Goal: Task Accomplishment & Management: Complete application form

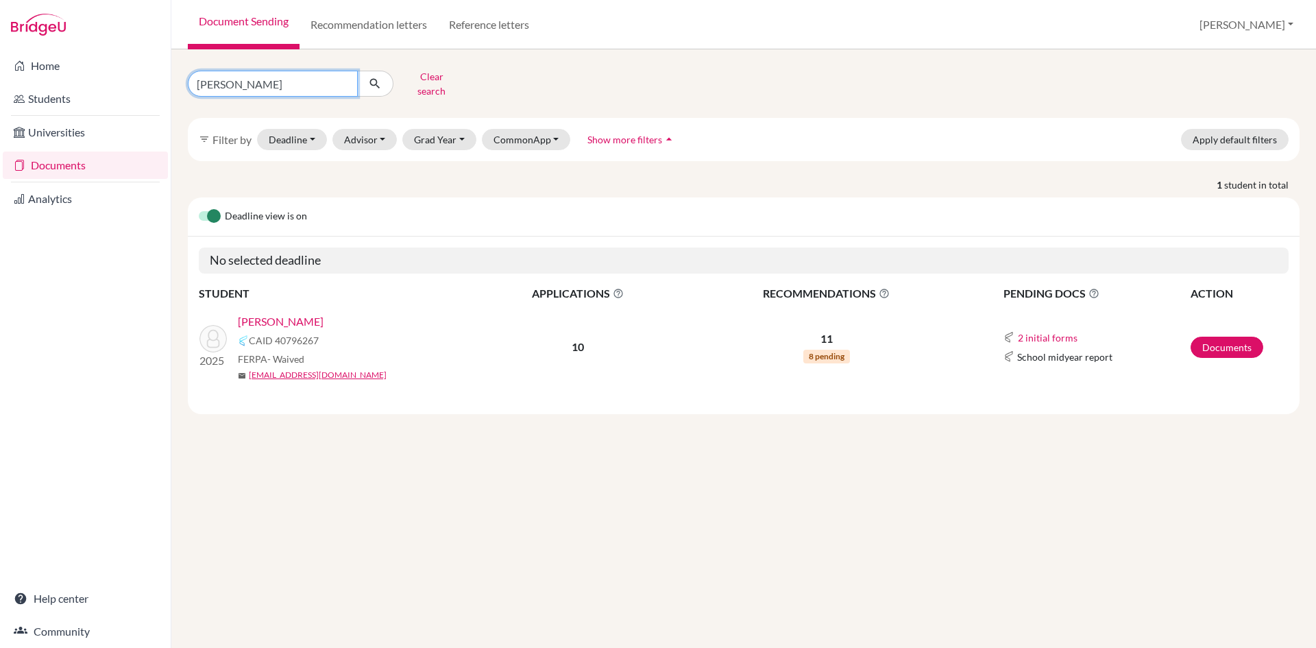
click at [284, 80] on input "pratyush paudel" at bounding box center [273, 84] width 170 height 26
drag, startPoint x: 284, startPoint y: 80, endPoint x: 71, endPoint y: 73, distance: 213.3
click at [71, 73] on div "Home Students Universities Documents Analytics Help center Community Document S…" at bounding box center [658, 324] width 1316 height 648
type input "sushant pangeni"
click button "submit" at bounding box center [375, 84] width 36 height 26
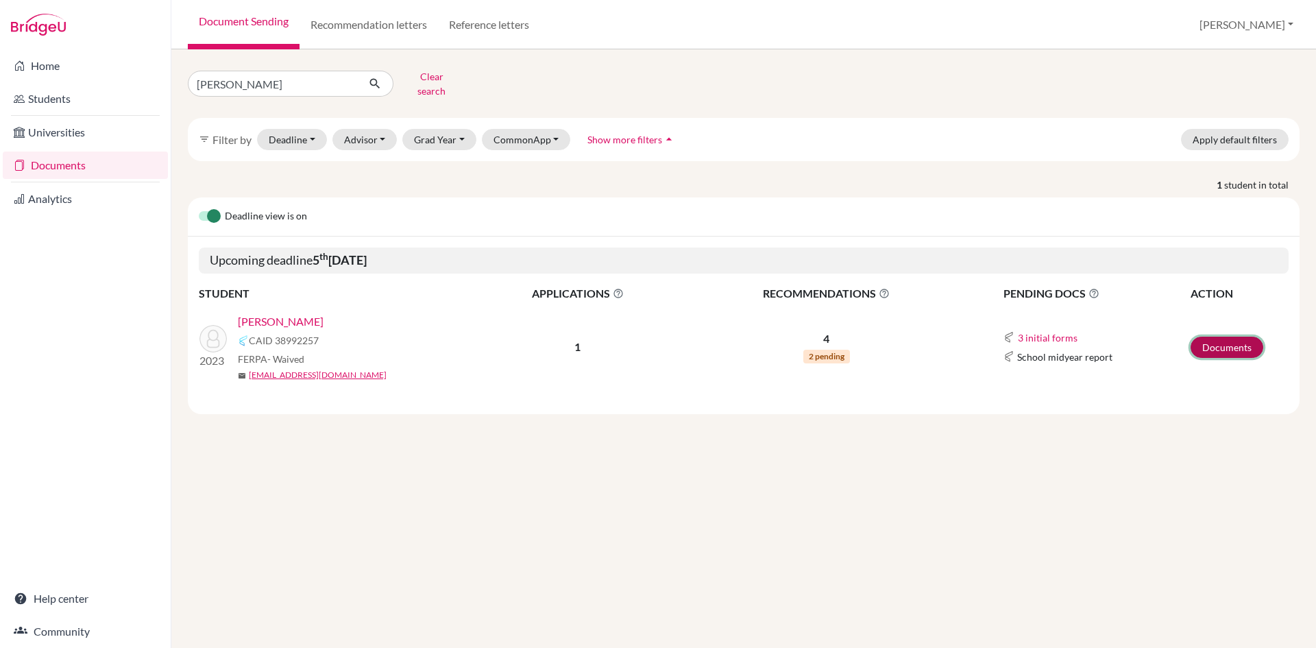
click at [1229, 337] on link "Documents" at bounding box center [1227, 347] width 73 height 21
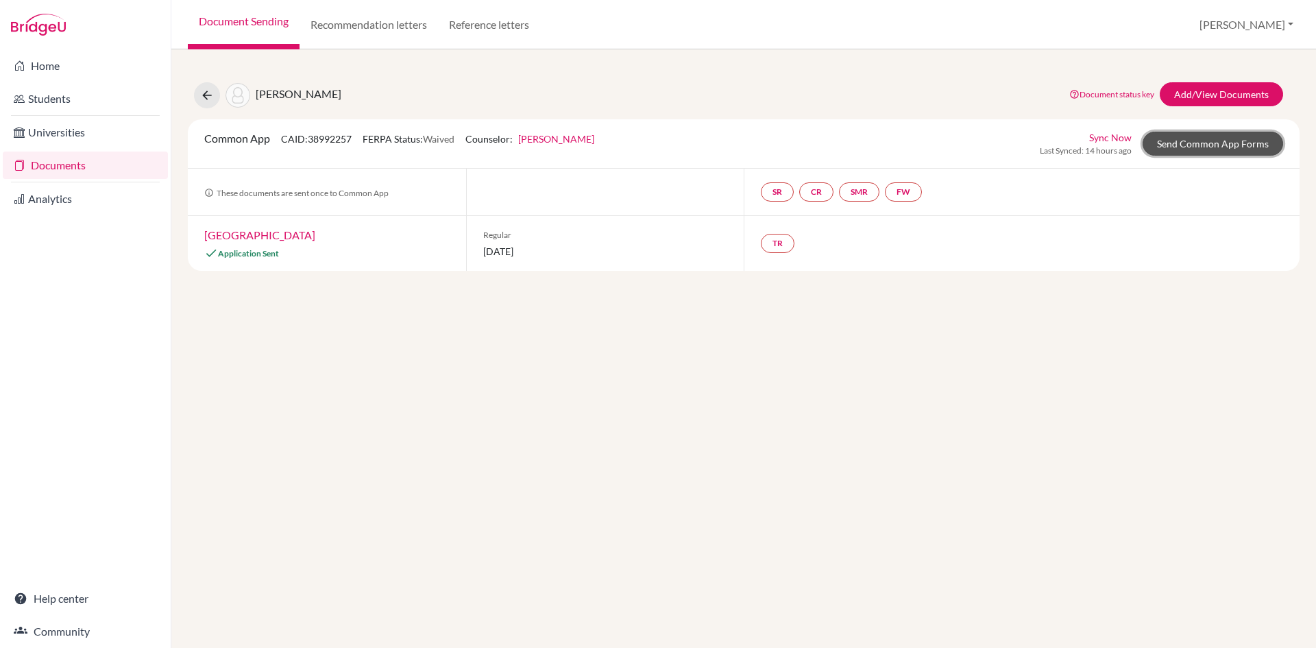
click at [1182, 143] on link "Send Common App Forms" at bounding box center [1213, 144] width 141 height 24
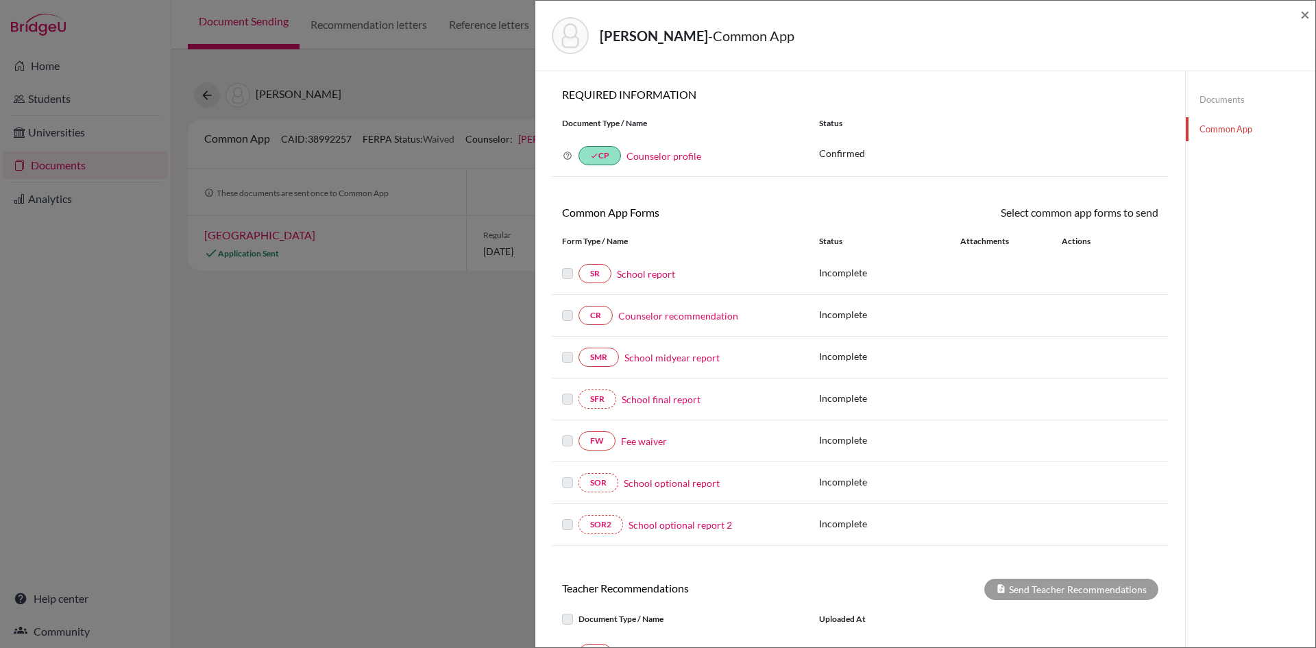
click at [627, 441] on link "Fee waiver" at bounding box center [644, 441] width 46 height 14
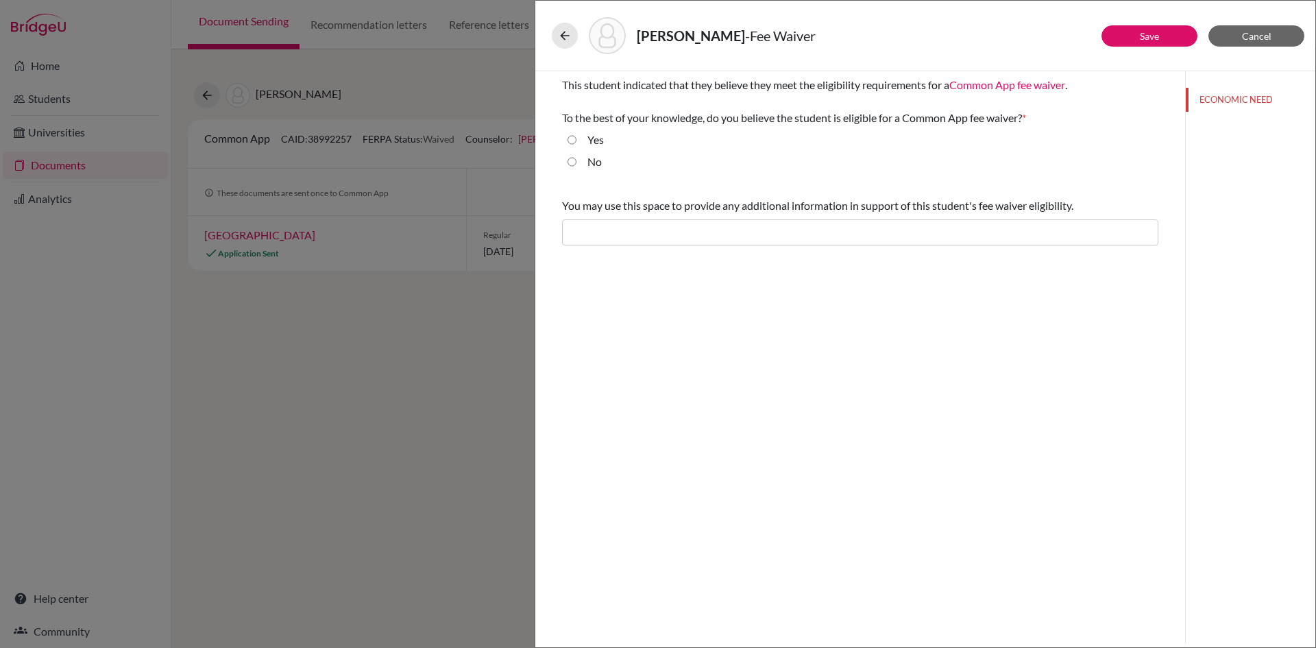
click at [572, 138] on input "Yes" at bounding box center [572, 140] width 9 height 16
radio input "true"
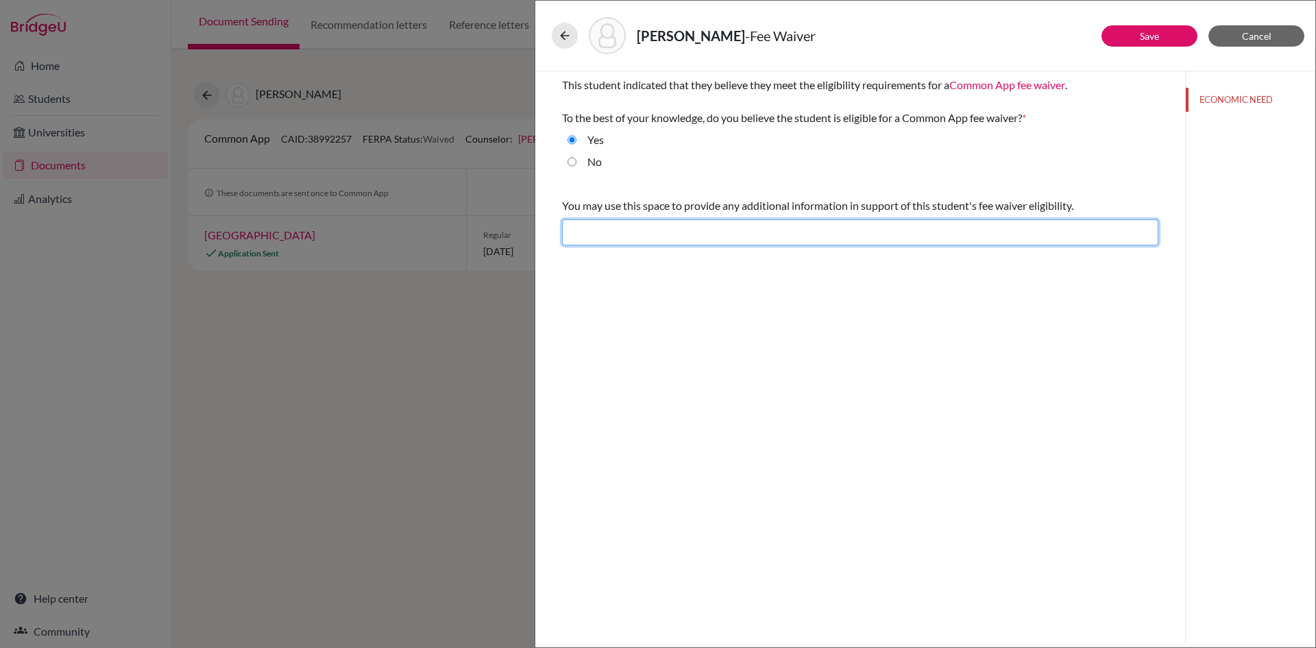
click at [600, 231] on input "text" at bounding box center [860, 232] width 596 height 26
type input "Difficult financial situation"
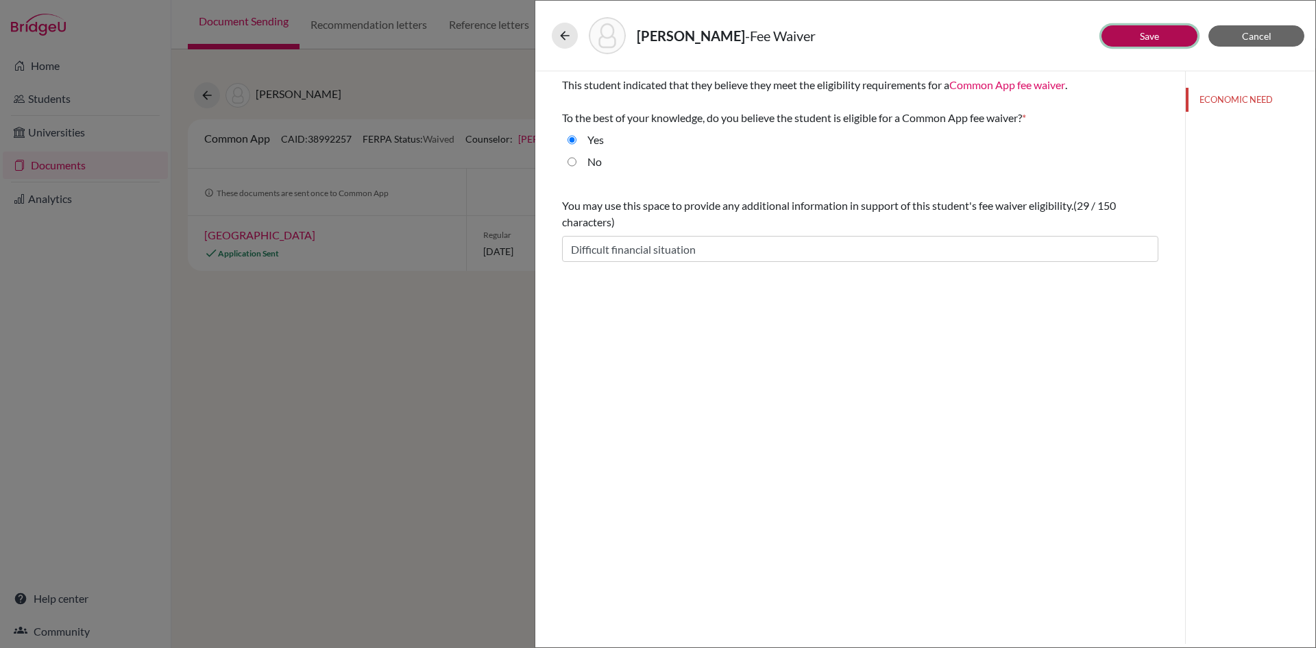
click at [1159, 38] on link "Save" at bounding box center [1149, 36] width 19 height 12
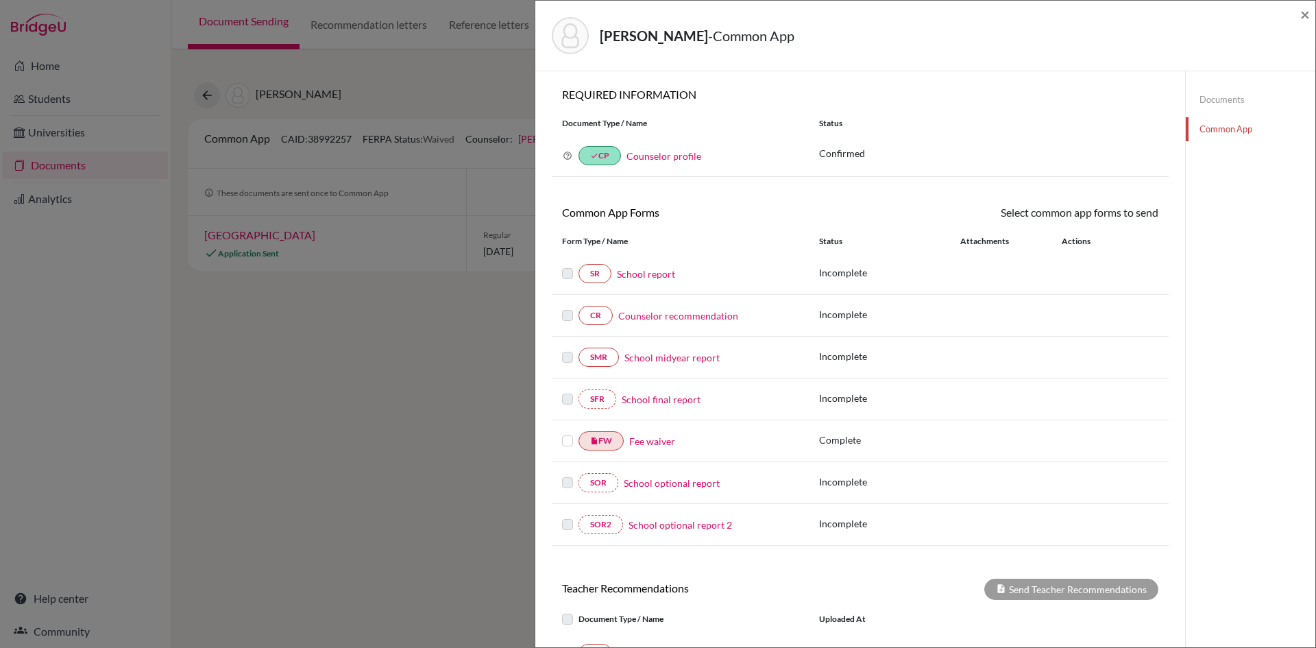
click at [570, 433] on label at bounding box center [567, 433] width 11 height 0
click at [0, 0] on input "checkbox" at bounding box center [0, 0] width 0 height 0
click at [1131, 212] on link "Send" at bounding box center [1130, 214] width 57 height 21
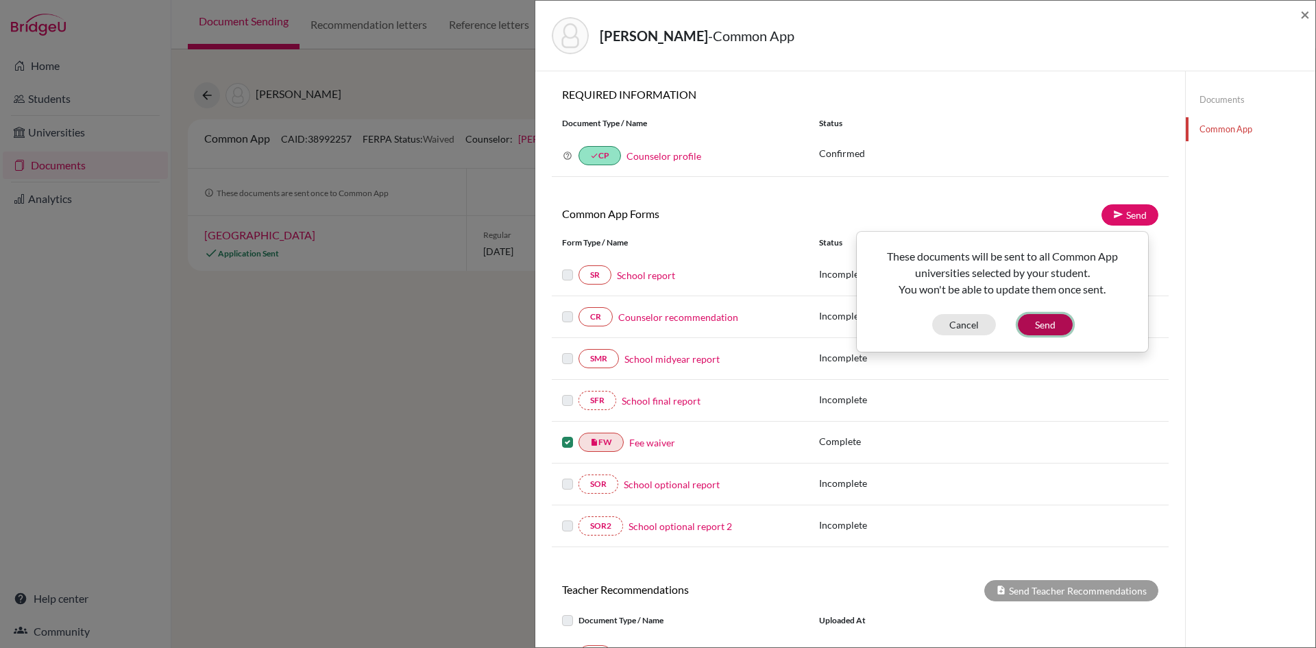
click at [1042, 324] on button "Send" at bounding box center [1045, 324] width 55 height 21
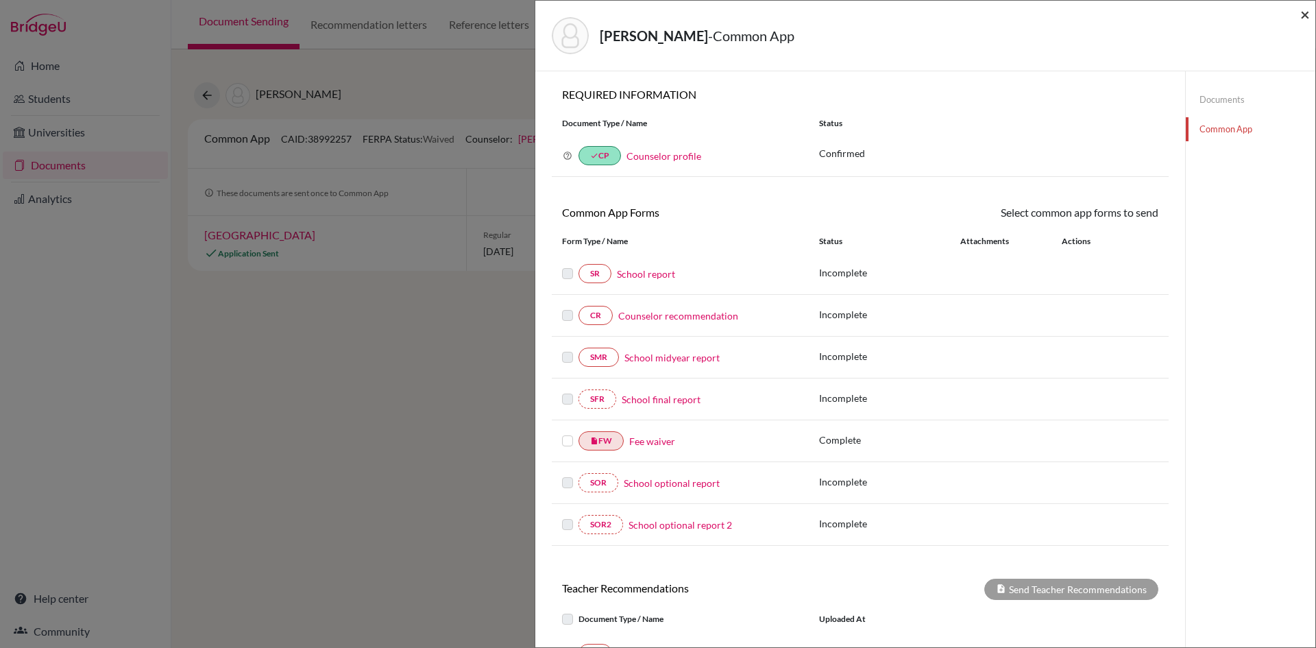
click at [1307, 16] on span "×" at bounding box center [1305, 14] width 10 height 20
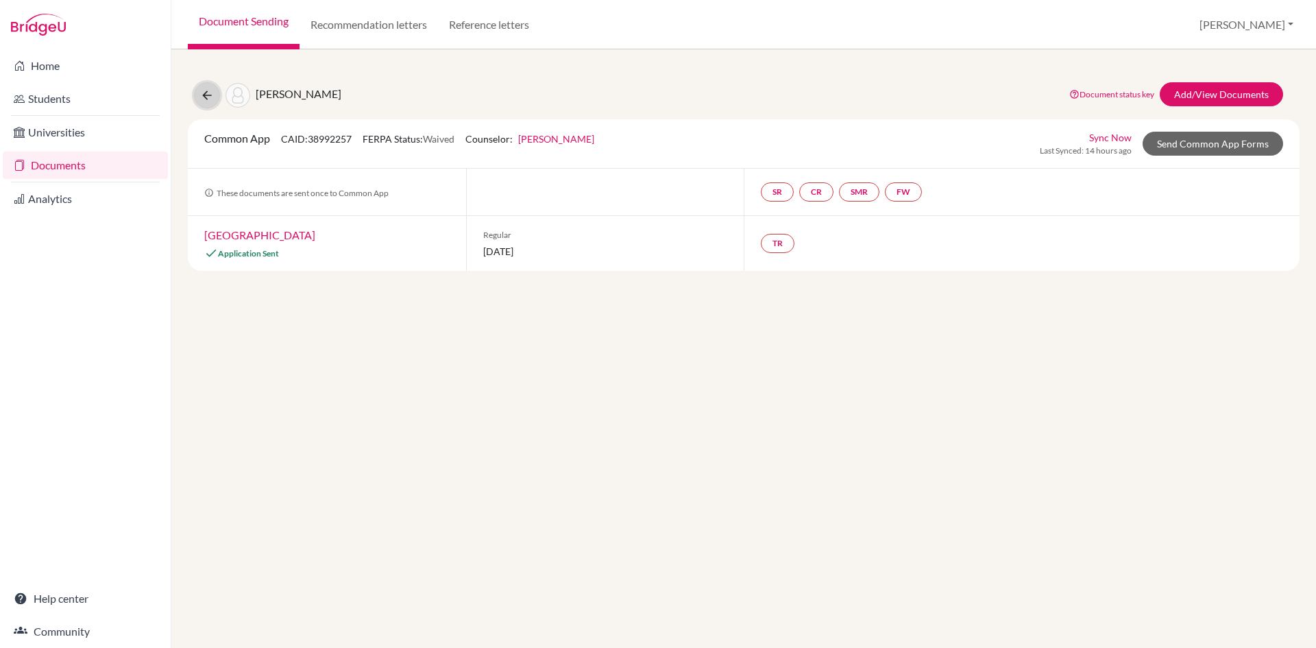
click at [208, 93] on icon at bounding box center [207, 95] width 14 height 14
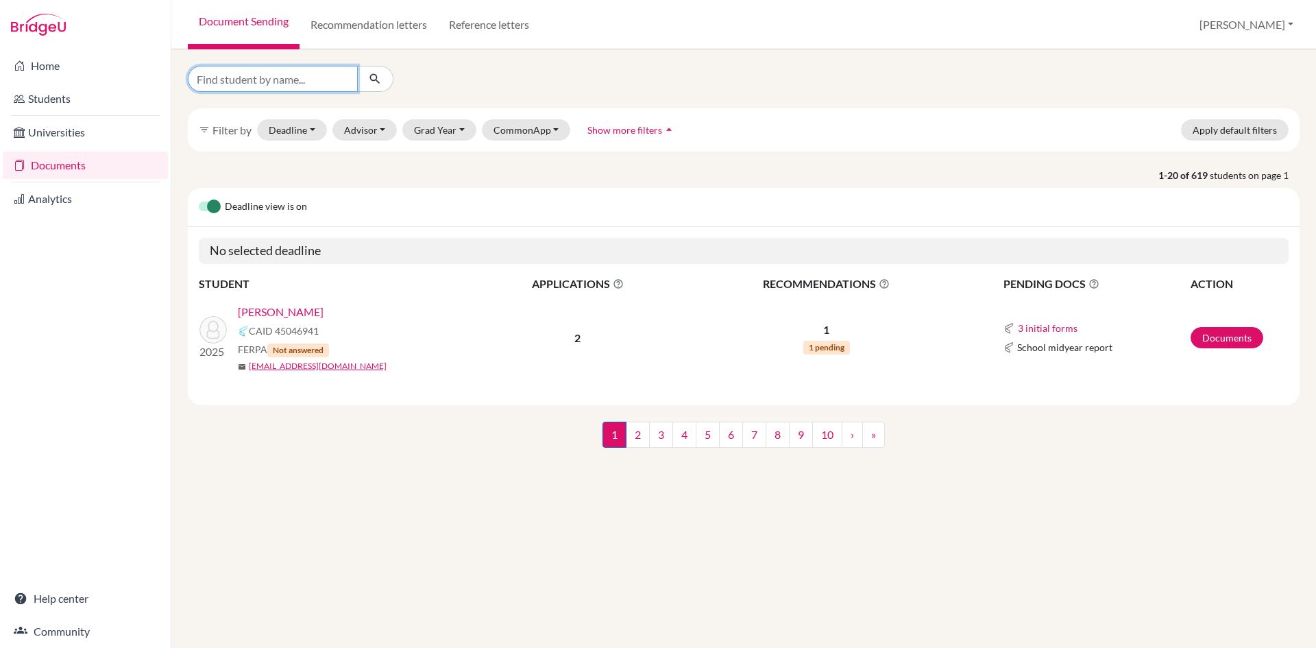
click at [324, 83] on input "Find student by name..." at bounding box center [273, 79] width 170 height 26
type input "roshan yadav"
click button "submit" at bounding box center [375, 79] width 36 height 26
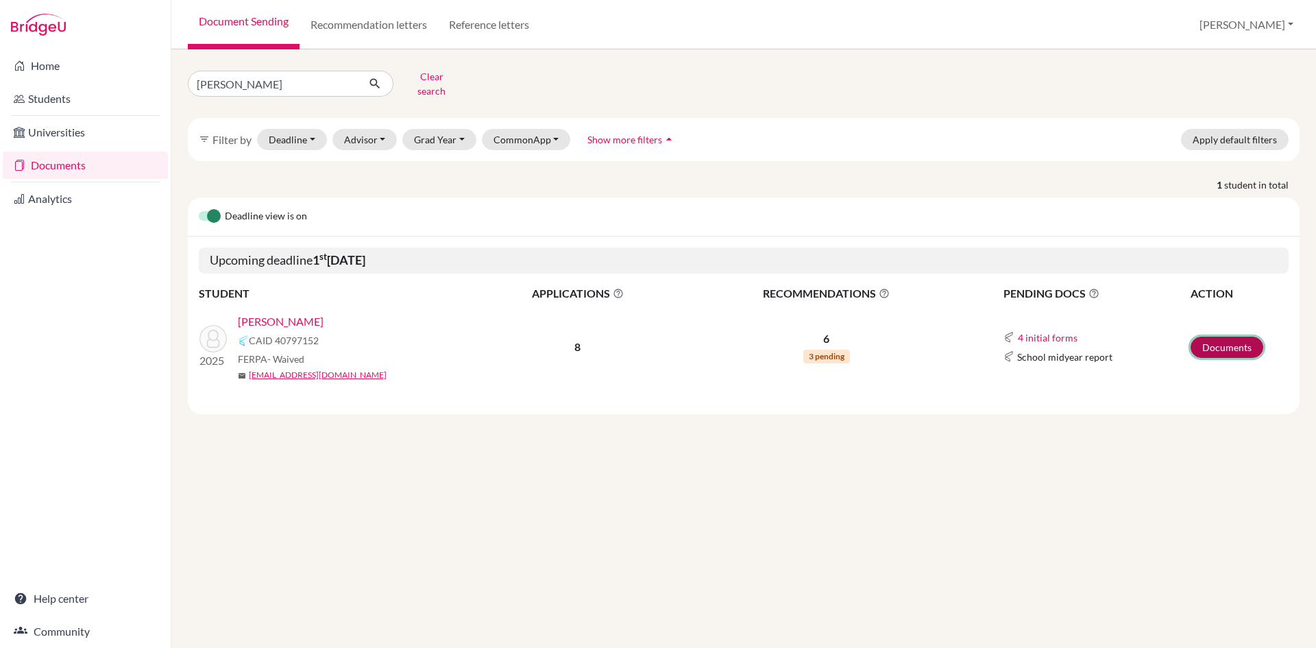
click at [1203, 337] on link "Documents" at bounding box center [1227, 347] width 73 height 21
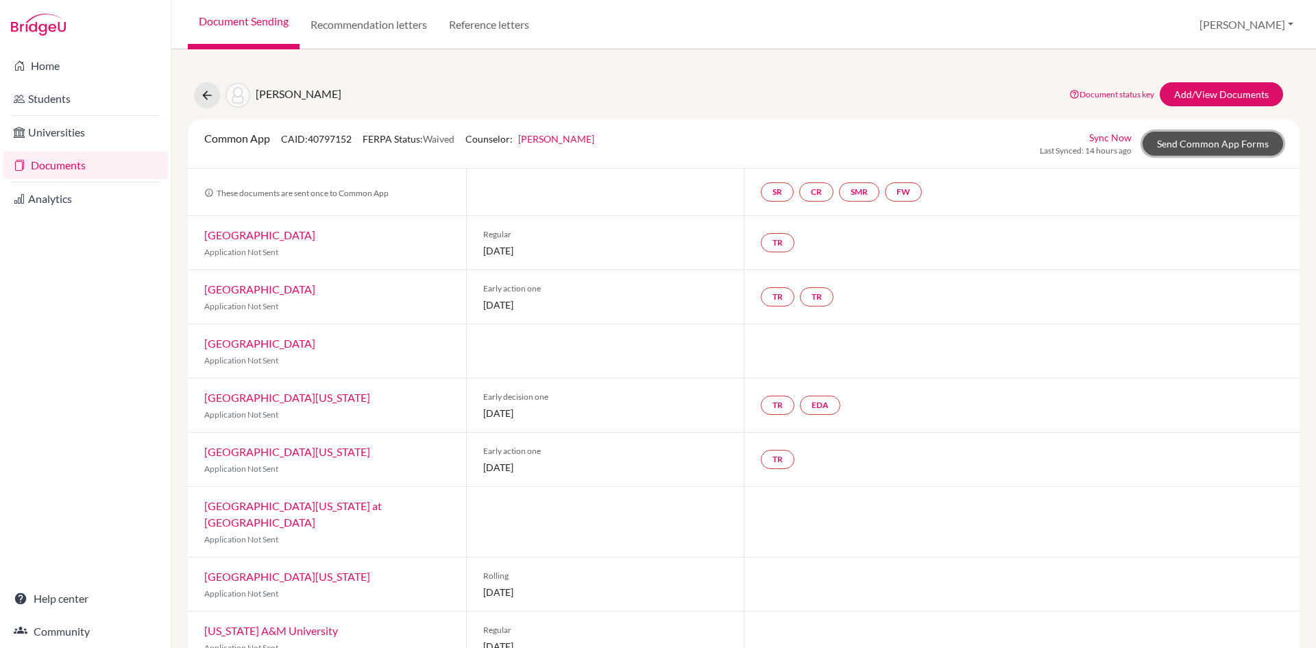
click at [1190, 145] on link "Send Common App Forms" at bounding box center [1213, 144] width 141 height 24
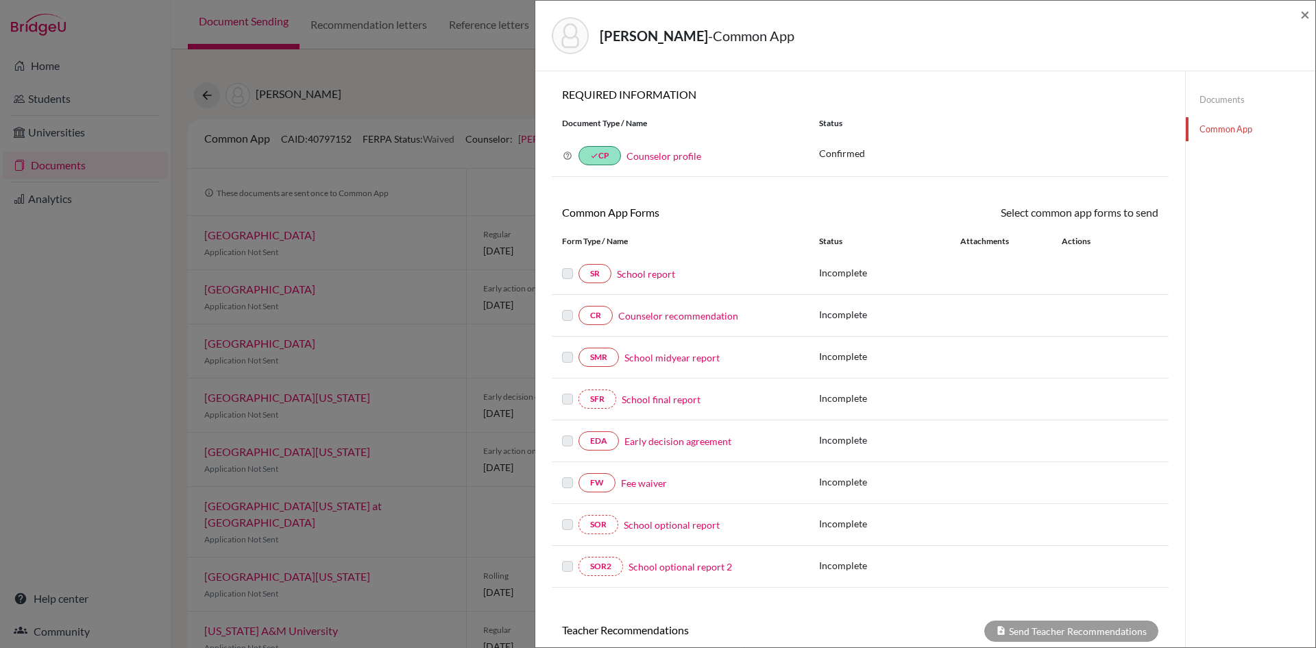
click at [644, 483] on link "Fee waiver" at bounding box center [644, 483] width 46 height 14
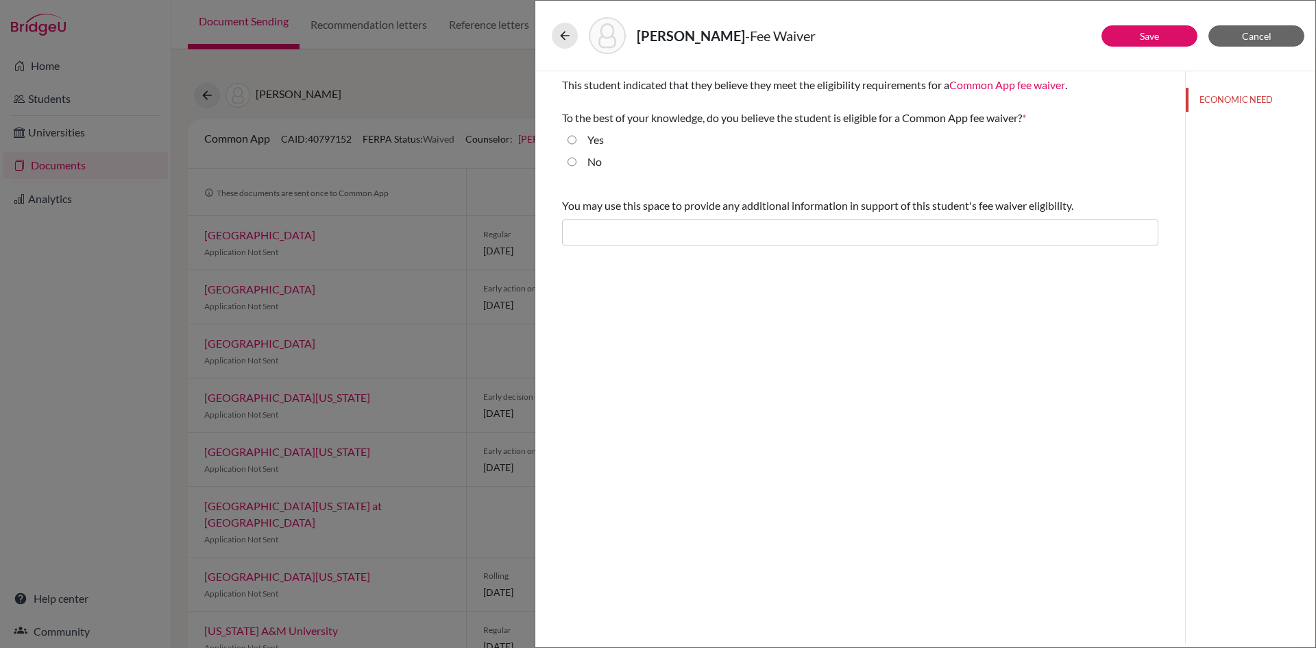
click at [568, 141] on input "Yes" at bounding box center [572, 140] width 9 height 16
radio input "true"
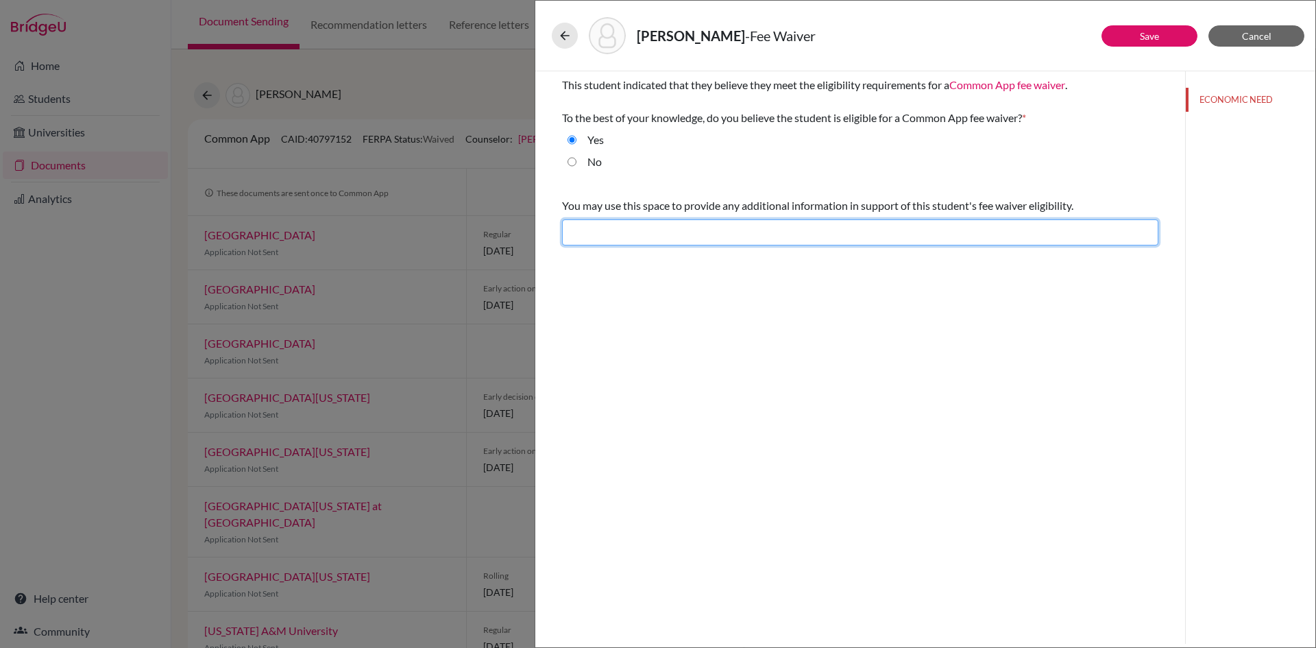
click at [609, 236] on input "text" at bounding box center [860, 232] width 596 height 26
type input "Difficult financial situation"
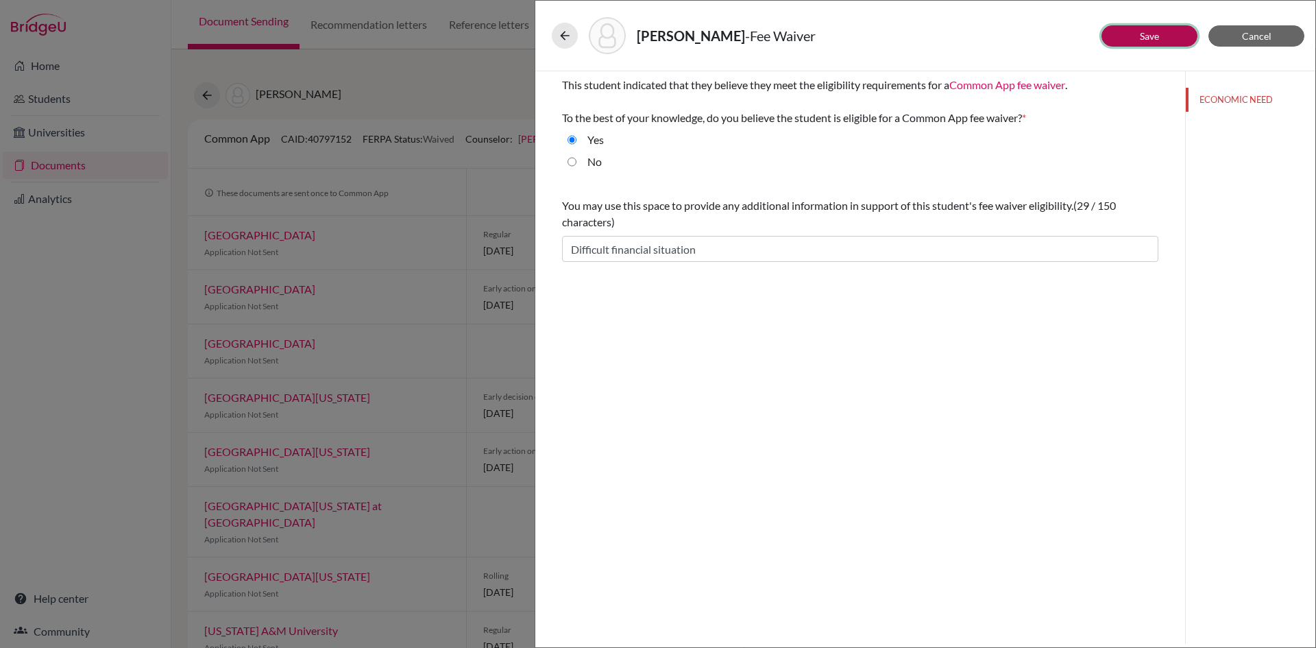
click at [1153, 39] on link "Save" at bounding box center [1149, 36] width 19 height 12
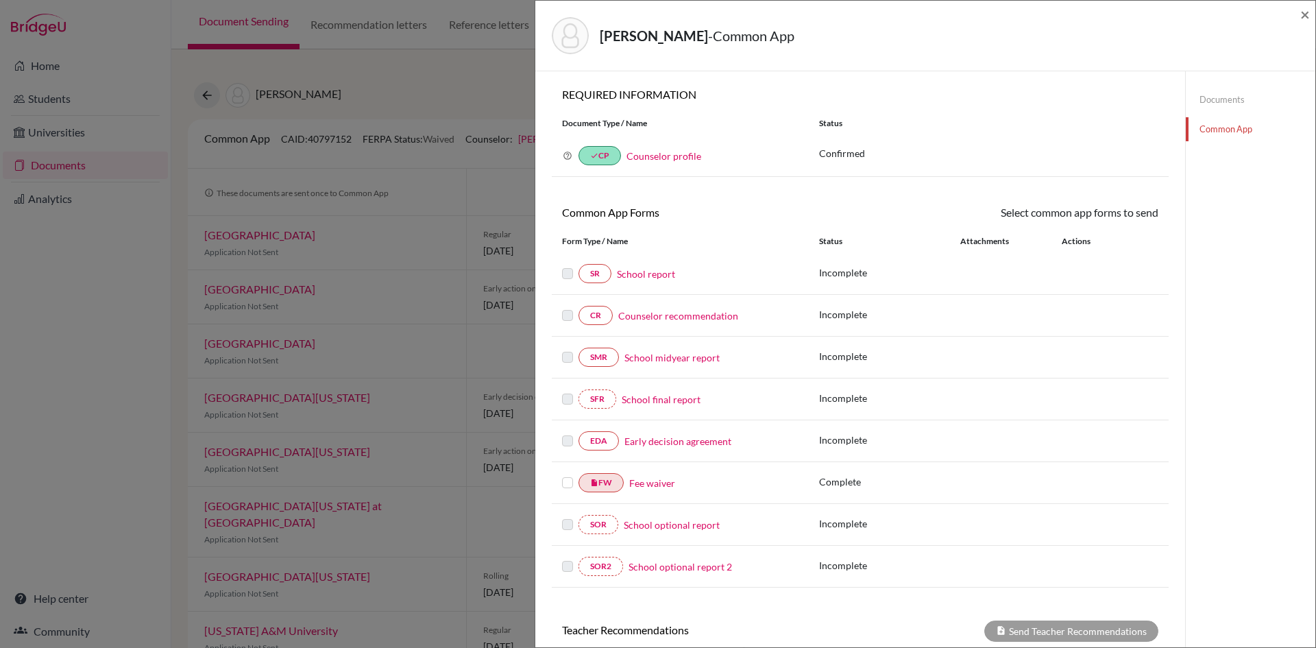
click at [566, 474] on label at bounding box center [567, 474] width 11 height 0
click at [0, 0] on input "checkbox" at bounding box center [0, 0] width 0 height 0
click at [1130, 216] on link "Send" at bounding box center [1130, 214] width 57 height 21
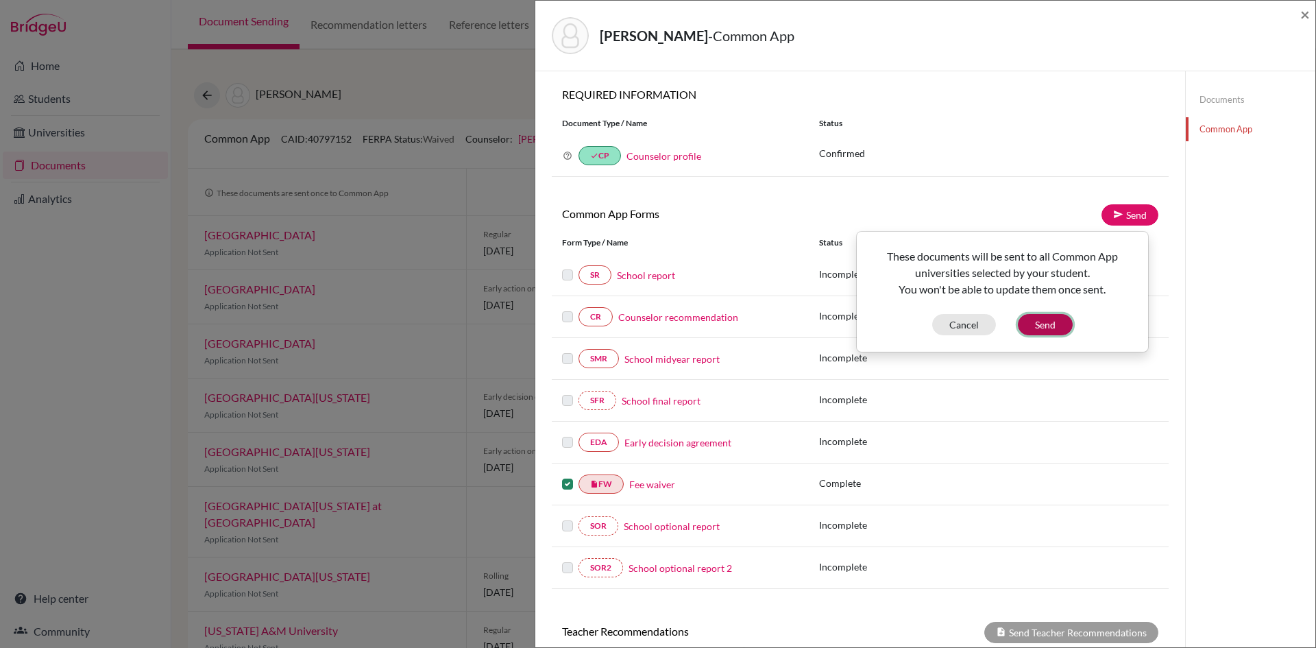
click at [1044, 324] on button "Send" at bounding box center [1045, 324] width 55 height 21
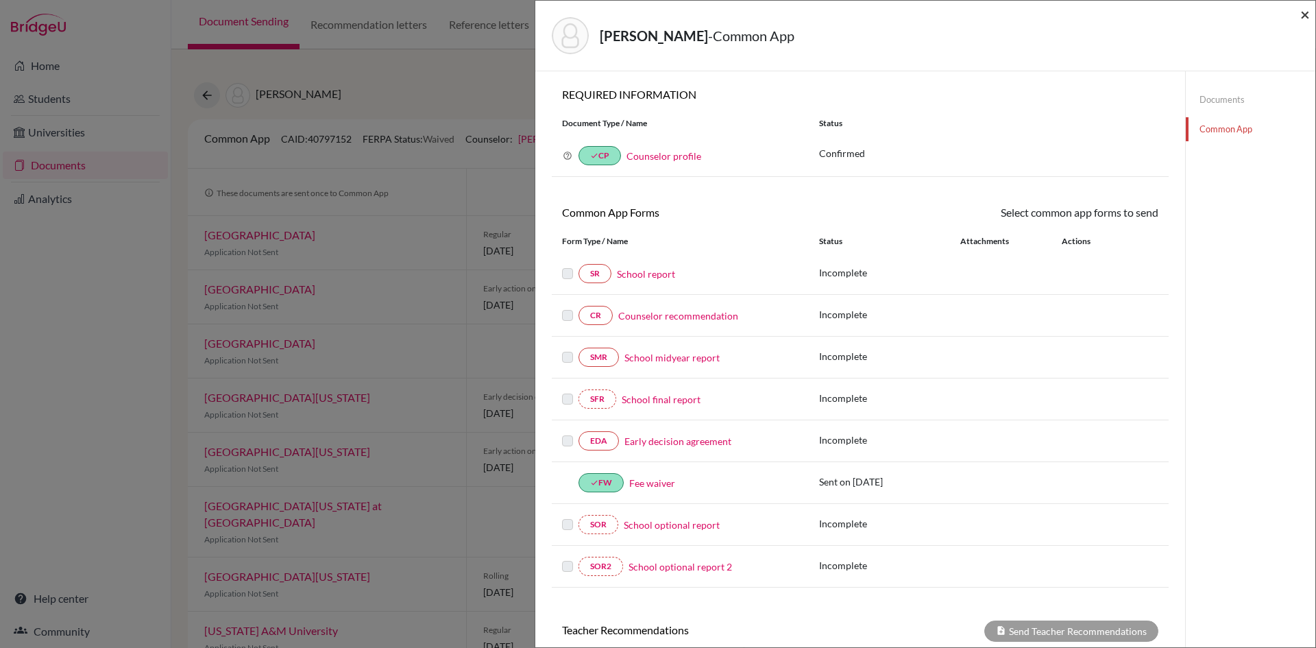
click at [1307, 13] on span "×" at bounding box center [1305, 14] width 10 height 20
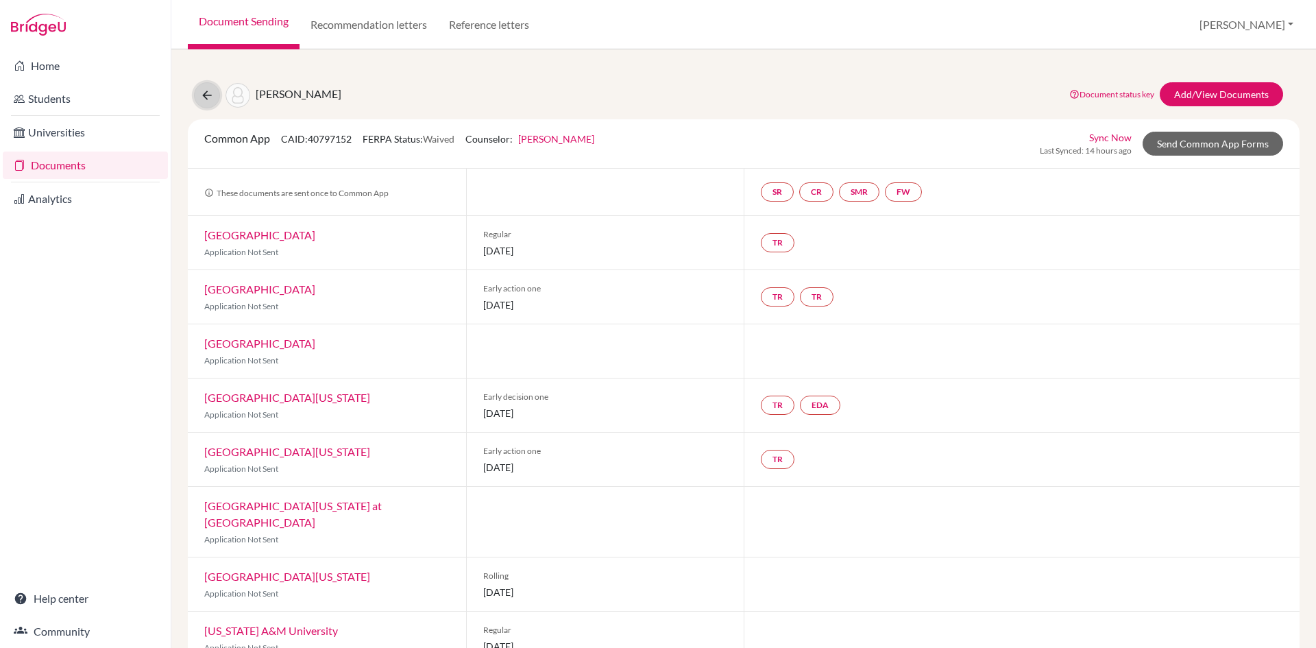
click at [208, 96] on icon at bounding box center [207, 95] width 14 height 14
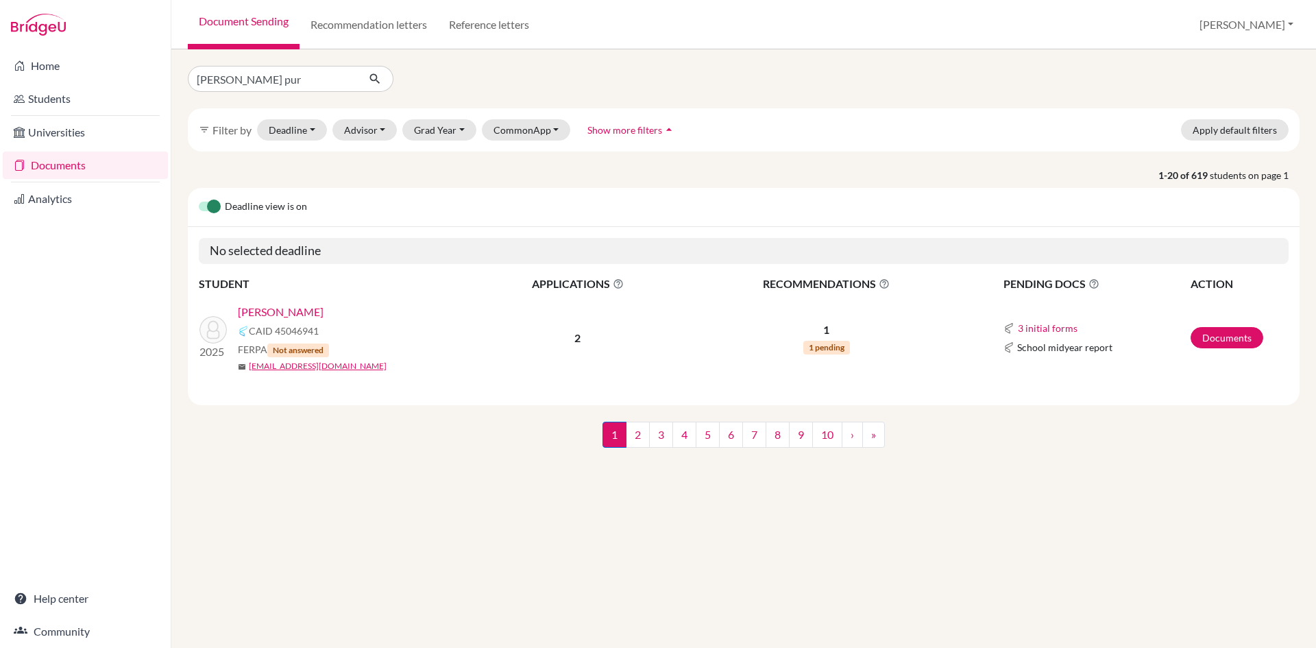
type input "[PERSON_NAME]"
click button "submit" at bounding box center [375, 79] width 36 height 26
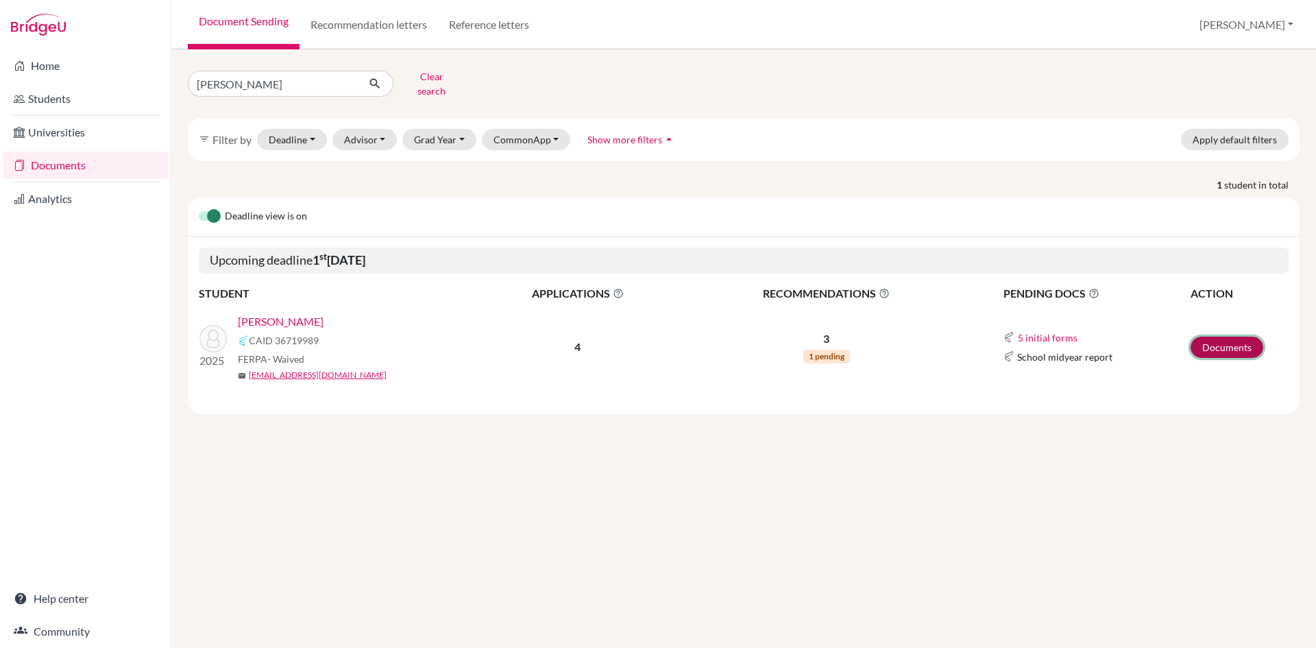
click at [1235, 339] on link "Documents" at bounding box center [1227, 347] width 73 height 21
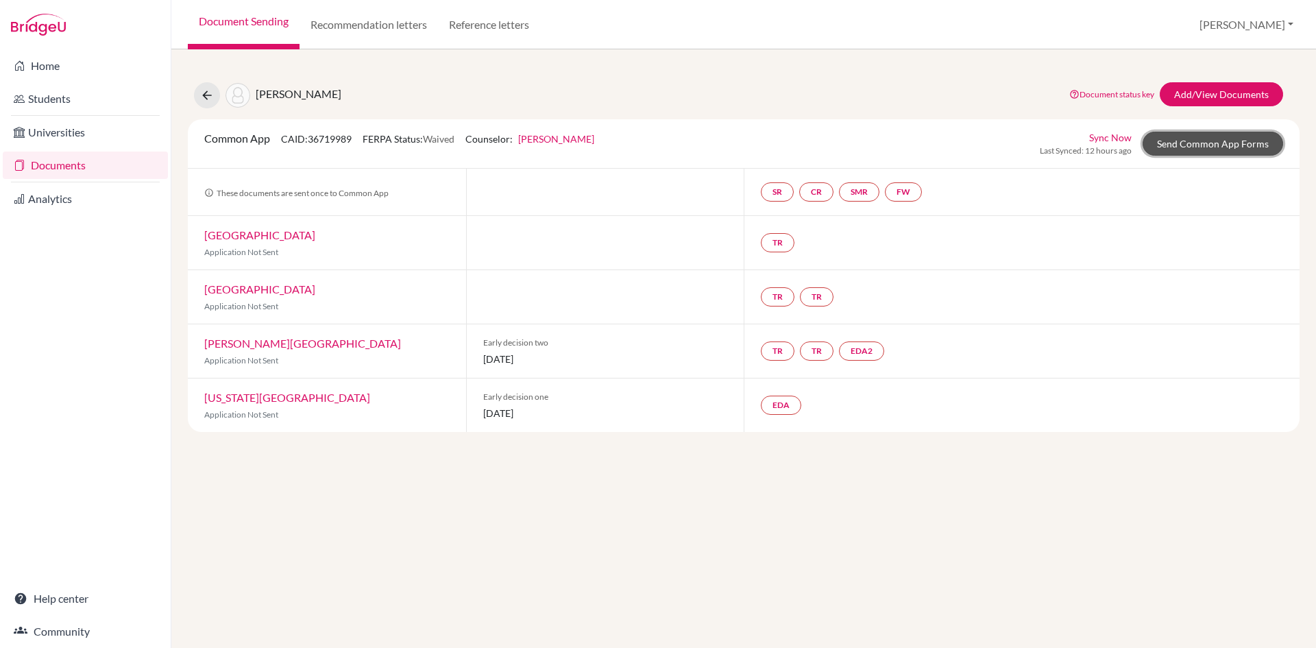
click at [1191, 146] on link "Send Common App Forms" at bounding box center [1213, 144] width 141 height 24
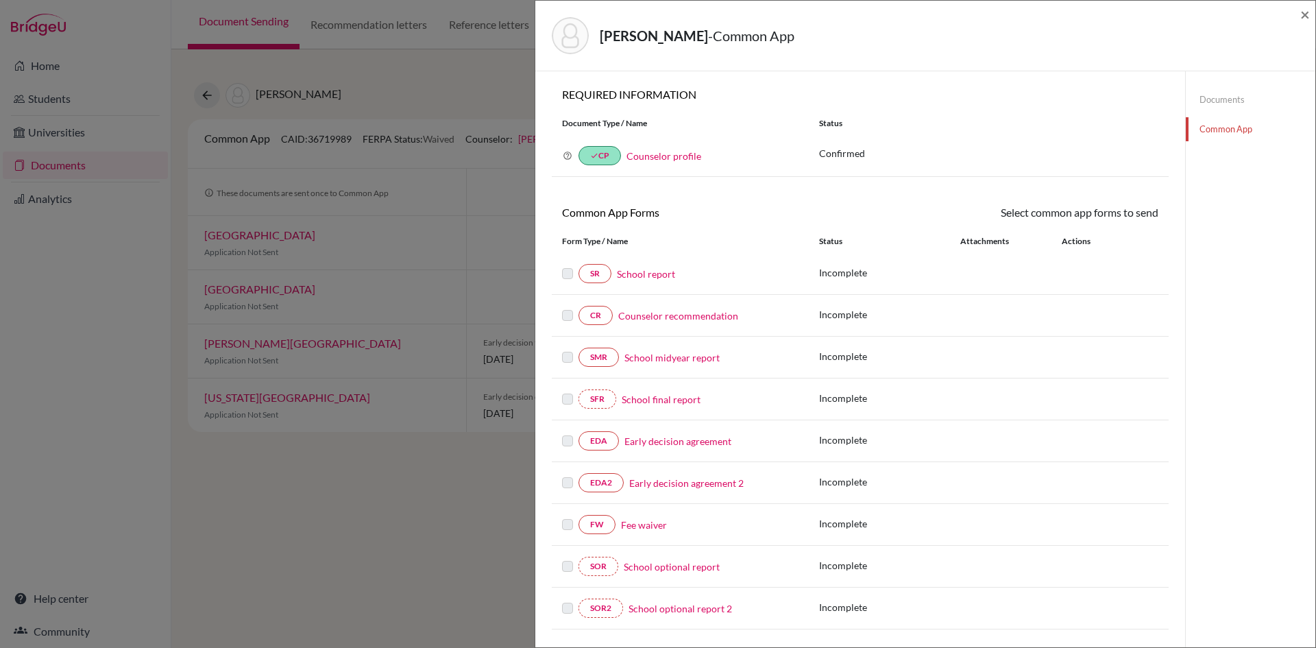
click at [648, 524] on link "Fee waiver" at bounding box center [644, 525] width 46 height 14
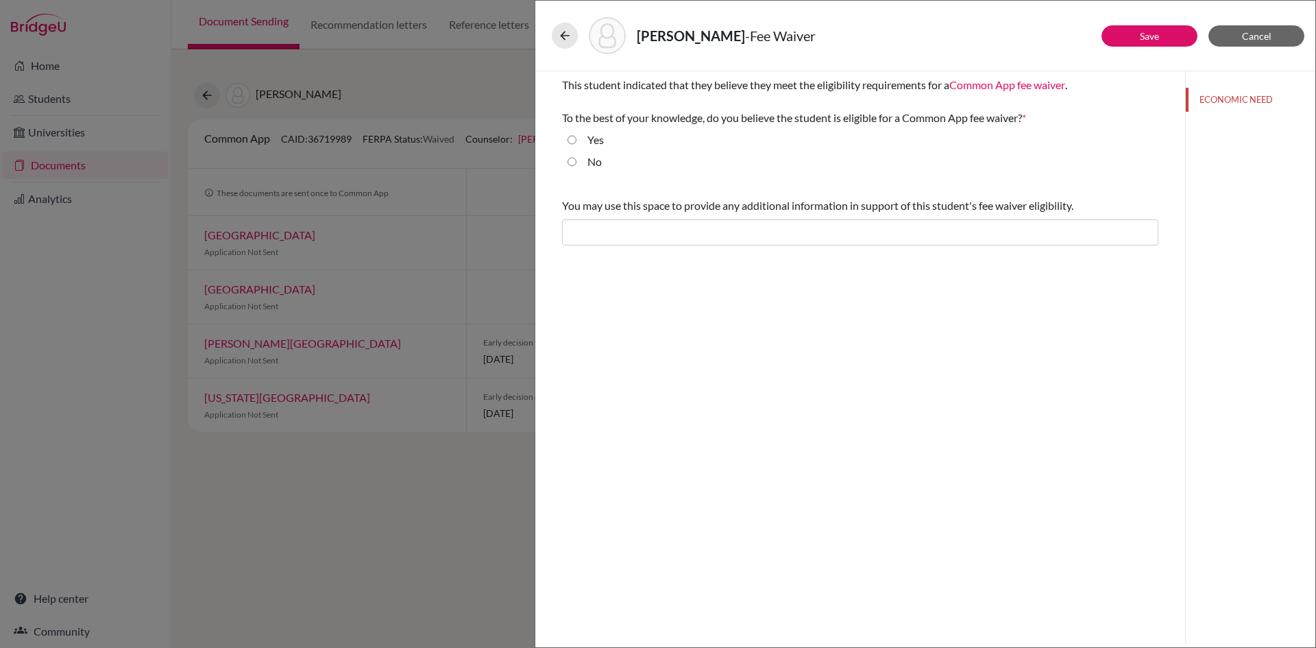
click at [568, 138] on input "Yes" at bounding box center [572, 140] width 9 height 16
radio input "true"
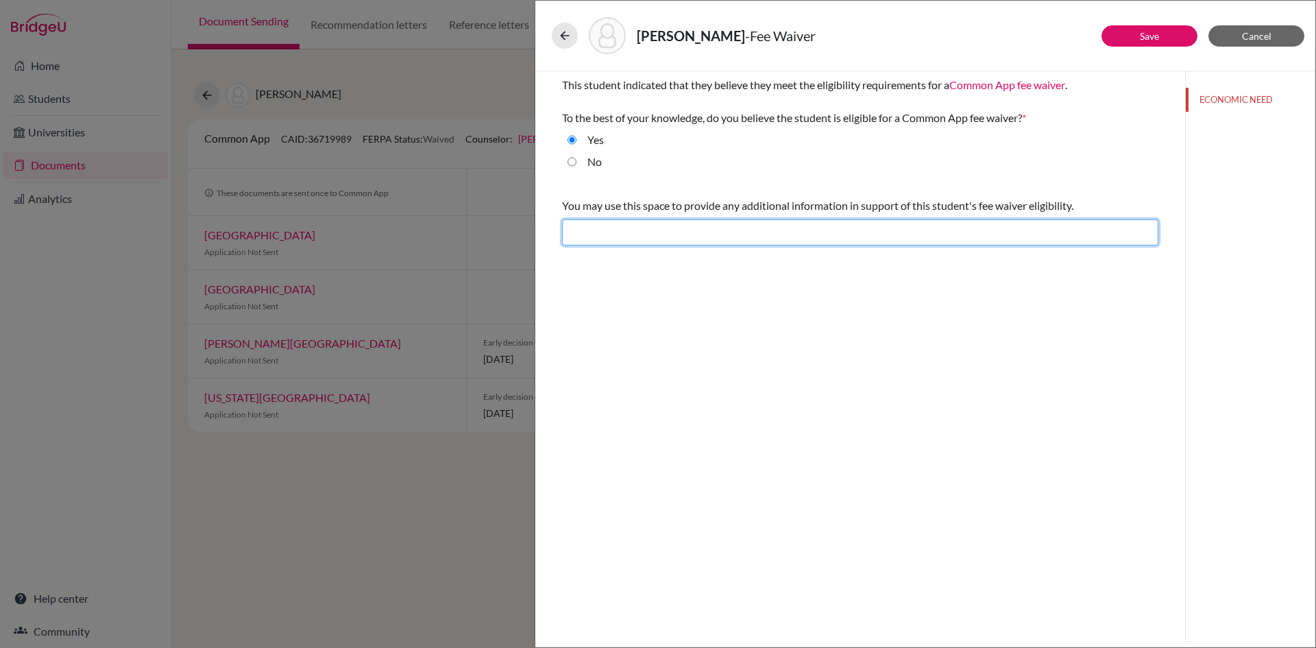
click at [646, 237] on input "text" at bounding box center [860, 232] width 596 height 26
type input "Difficult financial situation"
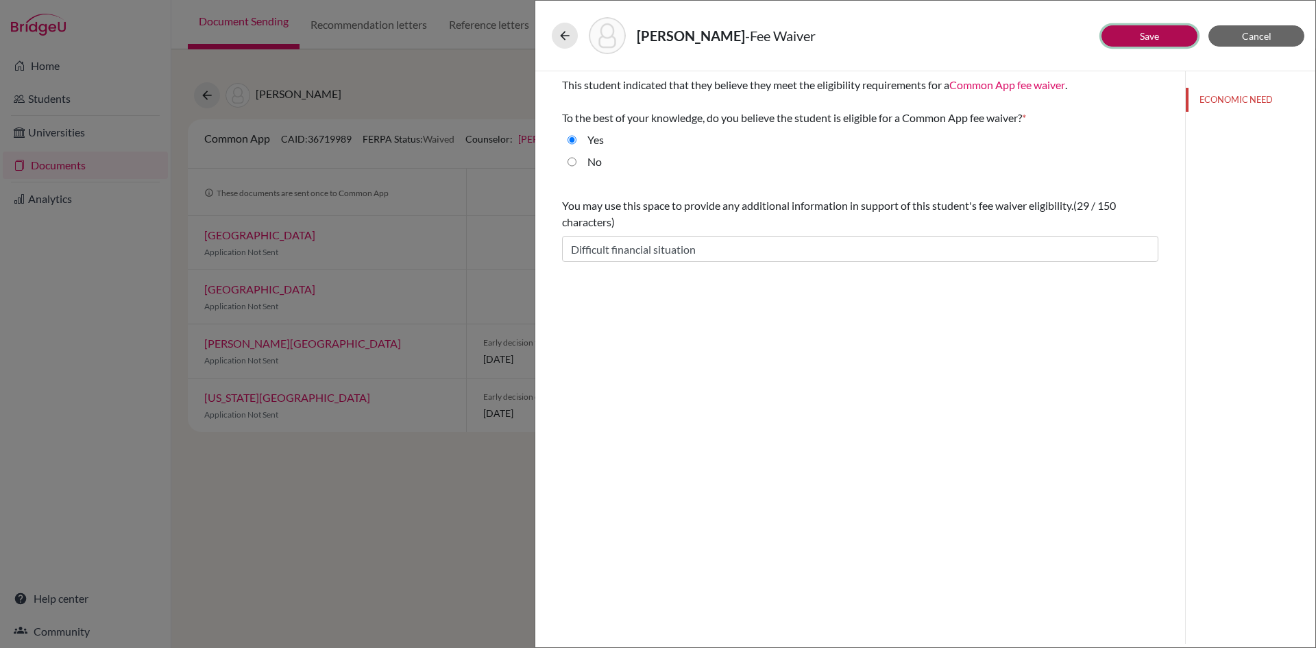
click at [1141, 39] on link "Save" at bounding box center [1149, 36] width 19 height 12
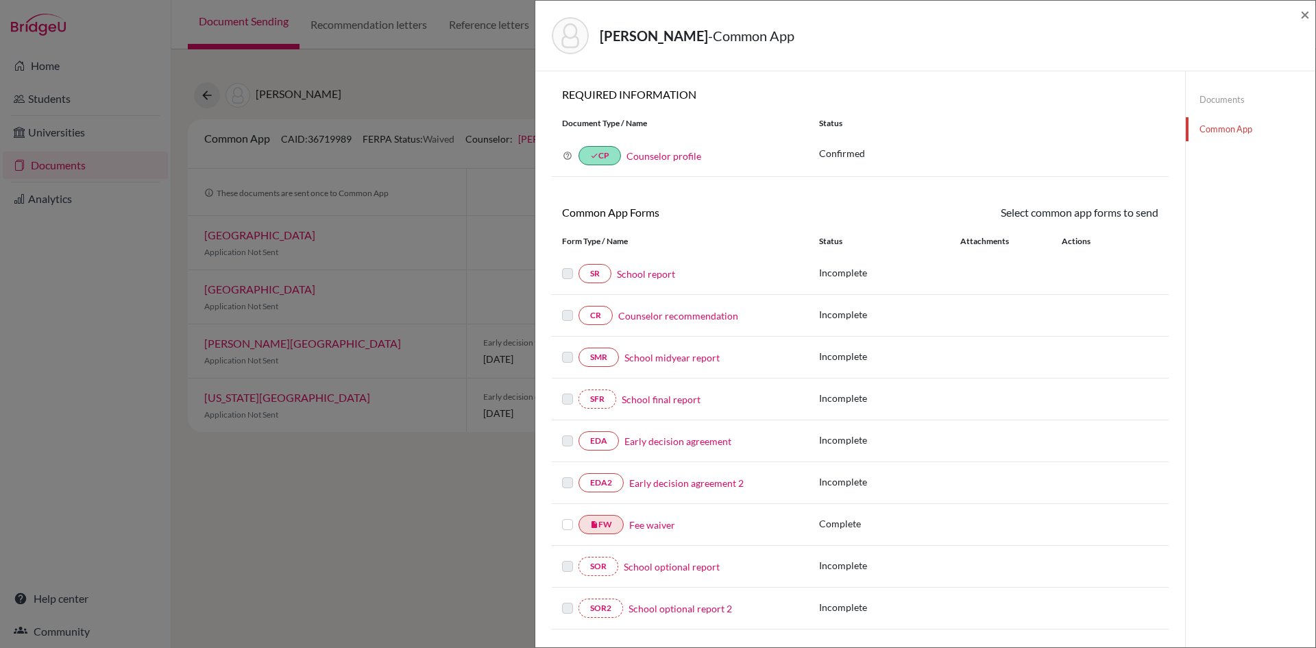
click at [567, 516] on label at bounding box center [567, 516] width 11 height 0
click at [0, 0] on input "checkbox" at bounding box center [0, 0] width 0 height 0
click at [1120, 214] on link "Send" at bounding box center [1130, 214] width 57 height 21
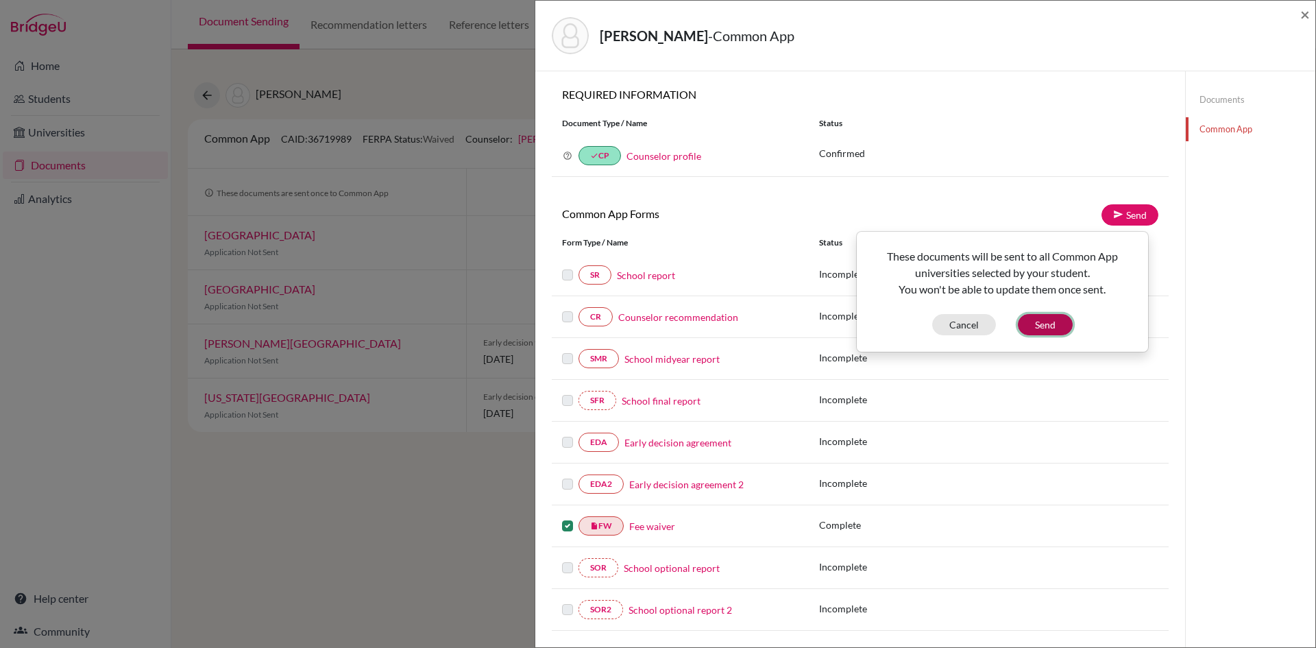
click at [1041, 324] on button "Send" at bounding box center [1045, 324] width 55 height 21
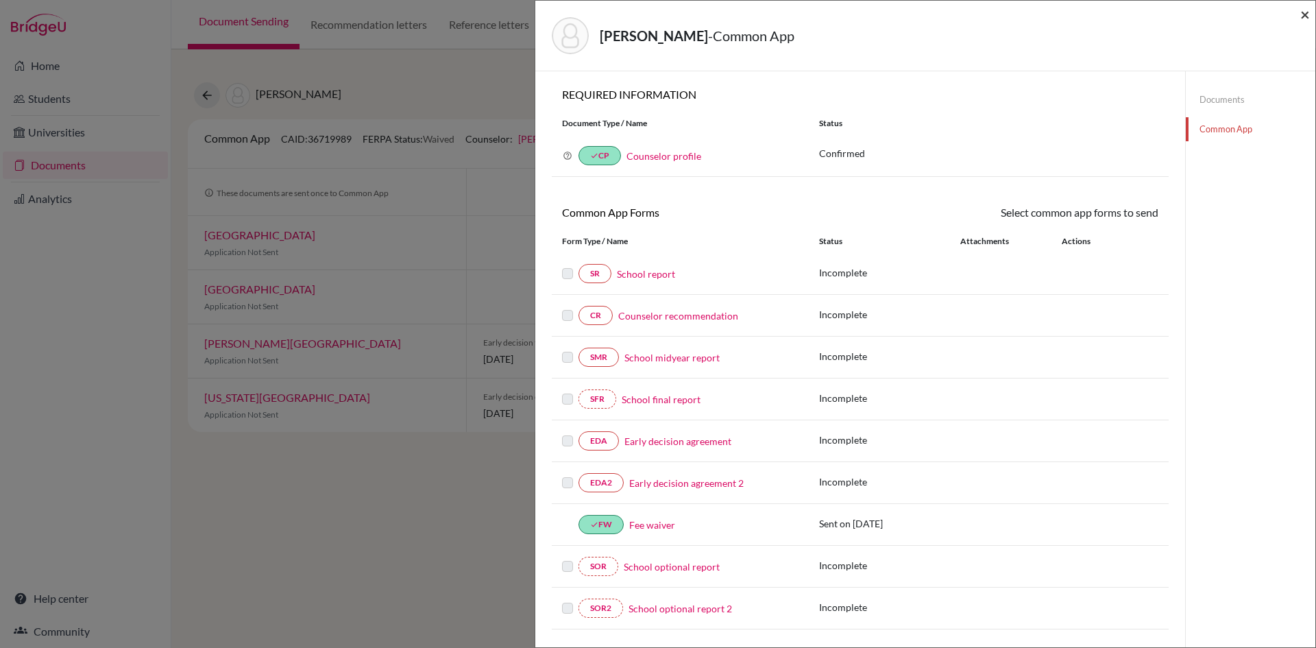
click at [1304, 18] on span "×" at bounding box center [1305, 14] width 10 height 20
